Goal: Information Seeking & Learning: Understand process/instructions

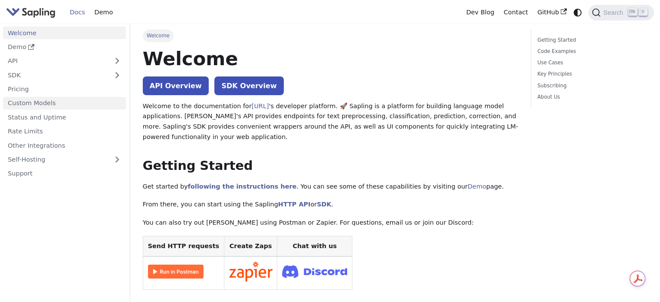
click at [28, 101] on link "Custom Models" at bounding box center [64, 103] width 123 height 13
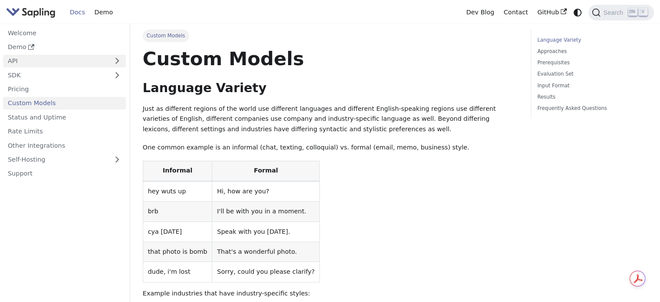
click at [105, 60] on link "API" at bounding box center [55, 61] width 105 height 13
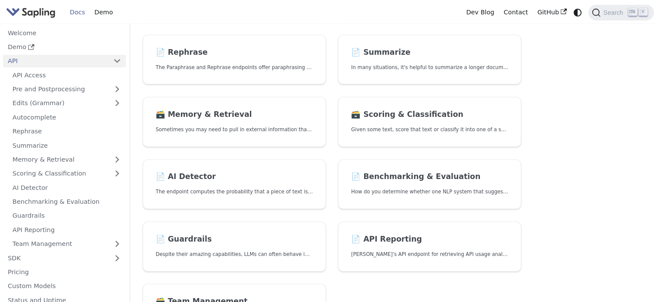
scroll to position [193, 0]
click at [236, 192] on p "The endpoint computes the probability that a piece of text is AI-generated," at bounding box center [234, 191] width 157 height 8
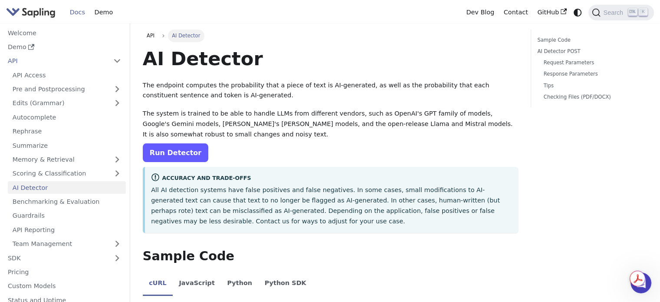
click at [185, 152] on link "Run Detector" at bounding box center [176, 152] width 66 height 19
